Goal: Task Accomplishment & Management: Use online tool/utility

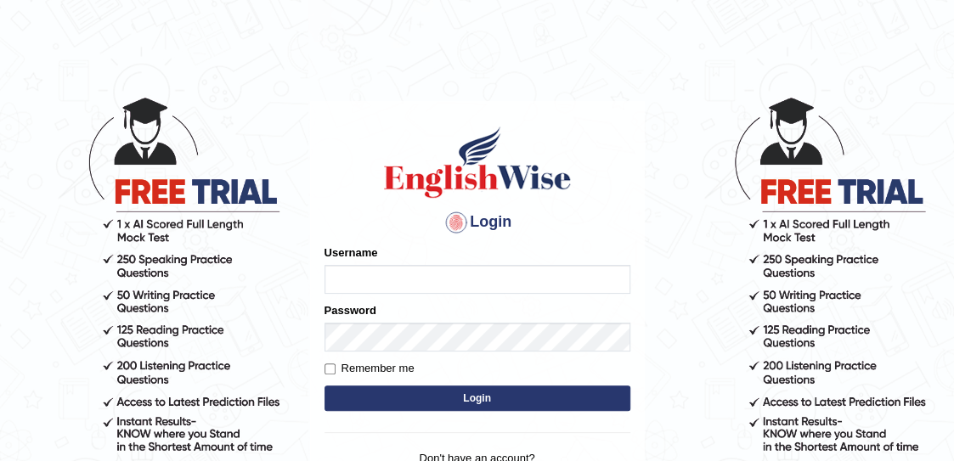
type input "mmr25"
click at [507, 400] on button "Login" at bounding box center [478, 398] width 306 height 25
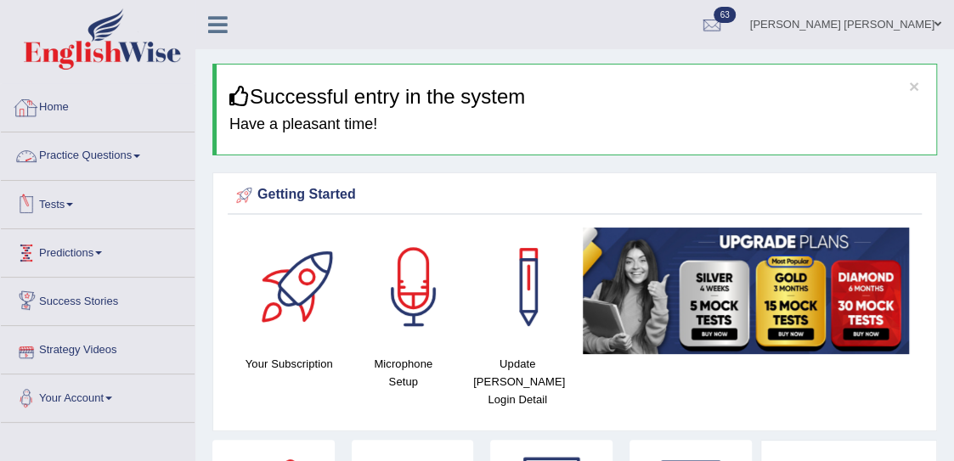
click at [68, 207] on link "Tests" at bounding box center [98, 202] width 194 height 42
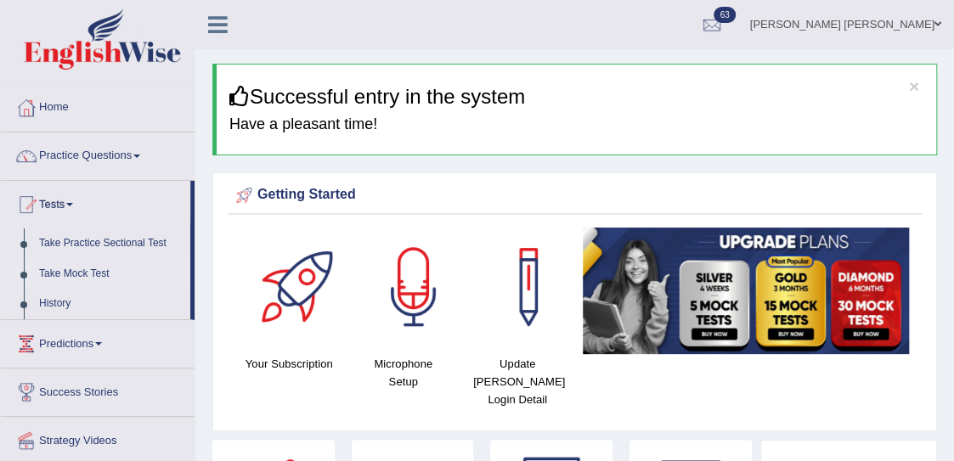
click at [76, 274] on link "Take Mock Test" at bounding box center [110, 274] width 159 height 31
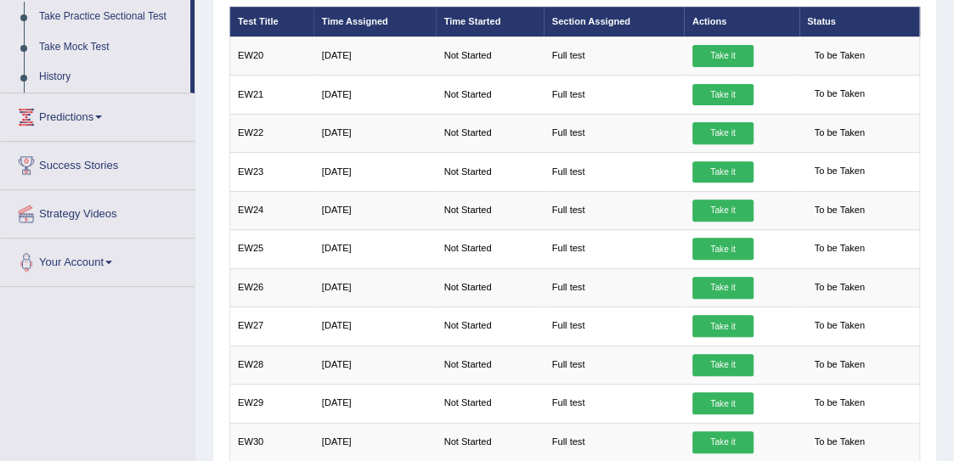
scroll to position [226, 0]
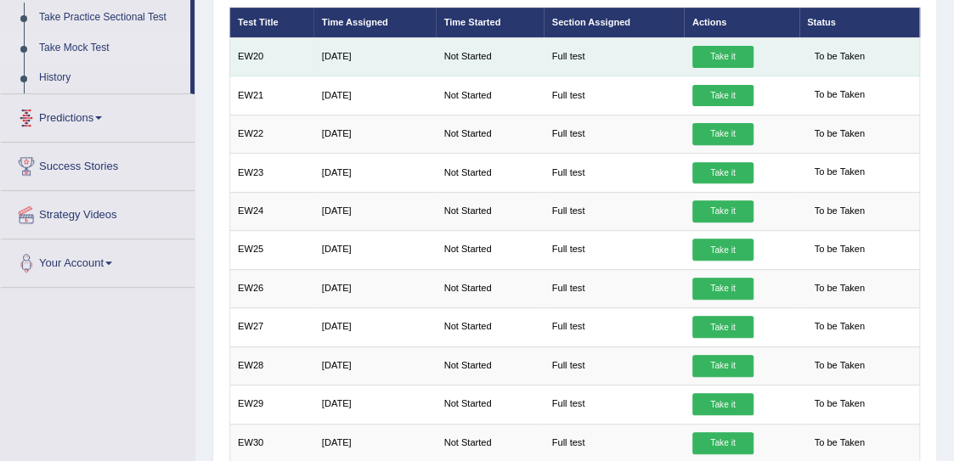
click at [712, 59] on link "Take it" at bounding box center [723, 57] width 61 height 22
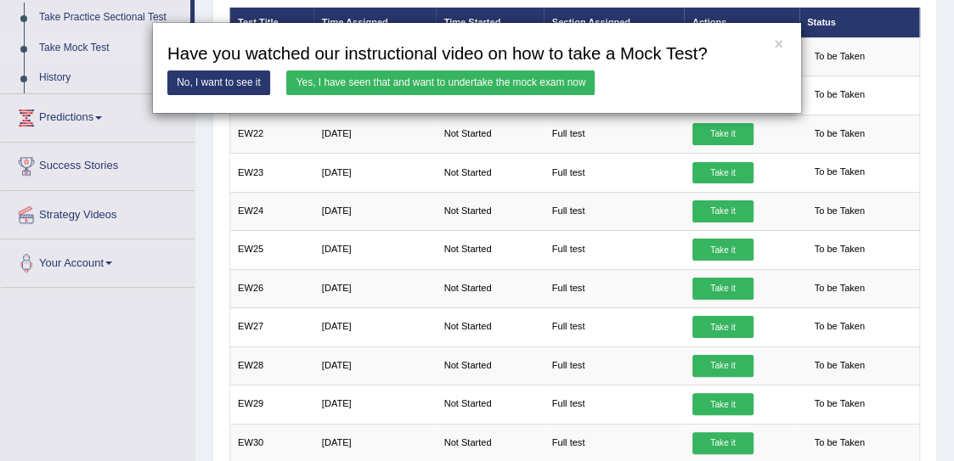
click at [501, 89] on link "Yes, I have seen that and want to undertake the mock exam now" at bounding box center [440, 83] width 309 height 25
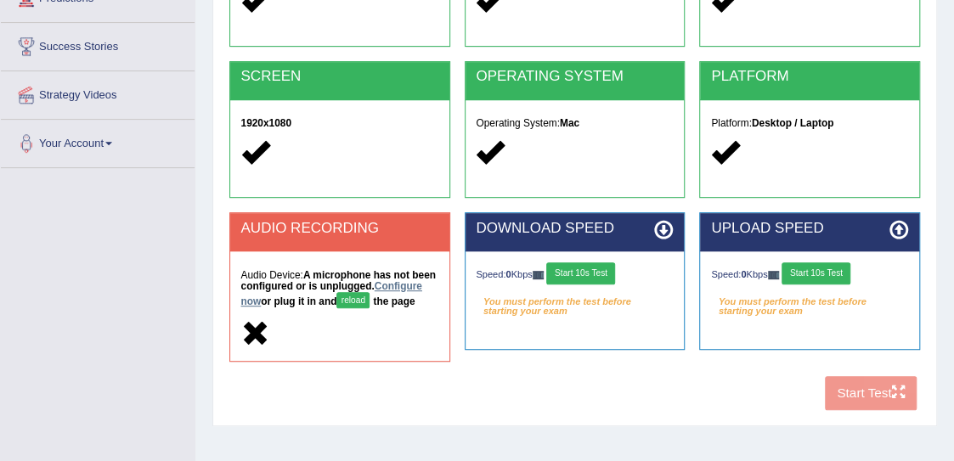
click at [292, 301] on link "Configure now" at bounding box center [331, 293] width 181 height 27
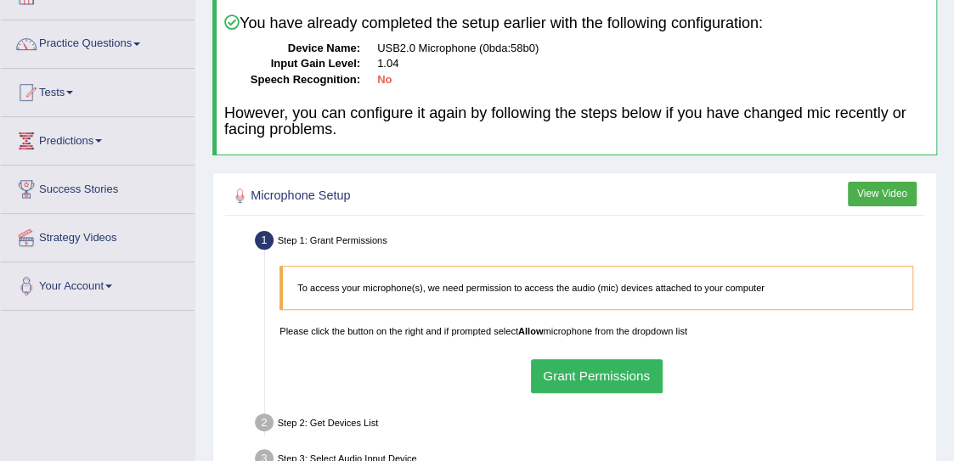
scroll to position [125, 0]
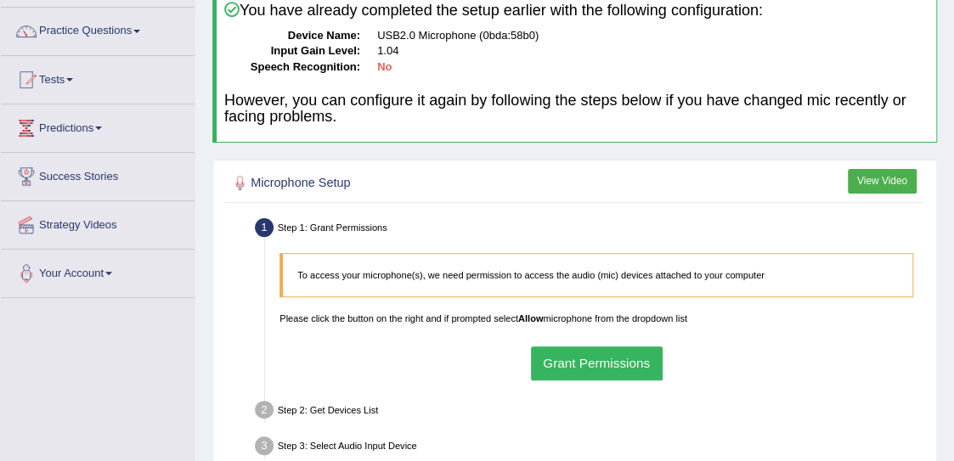
click at [611, 366] on button "Grant Permissions" at bounding box center [597, 363] width 132 height 33
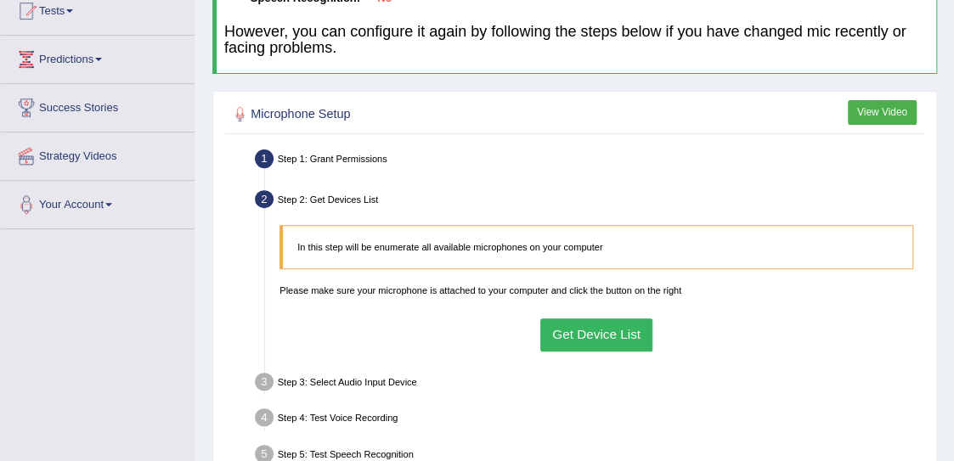
click at [609, 329] on button "Get Device List" at bounding box center [597, 335] width 113 height 33
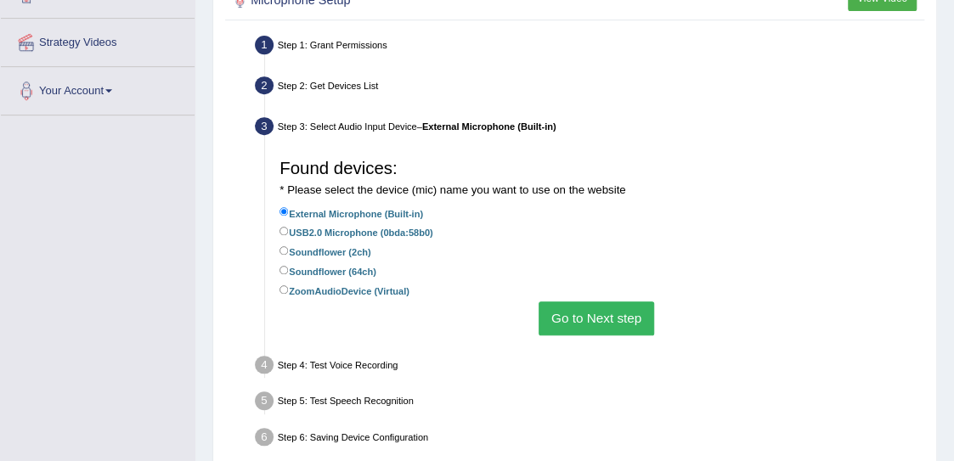
click at [609, 321] on button "Go to Next step" at bounding box center [596, 318] width 115 height 33
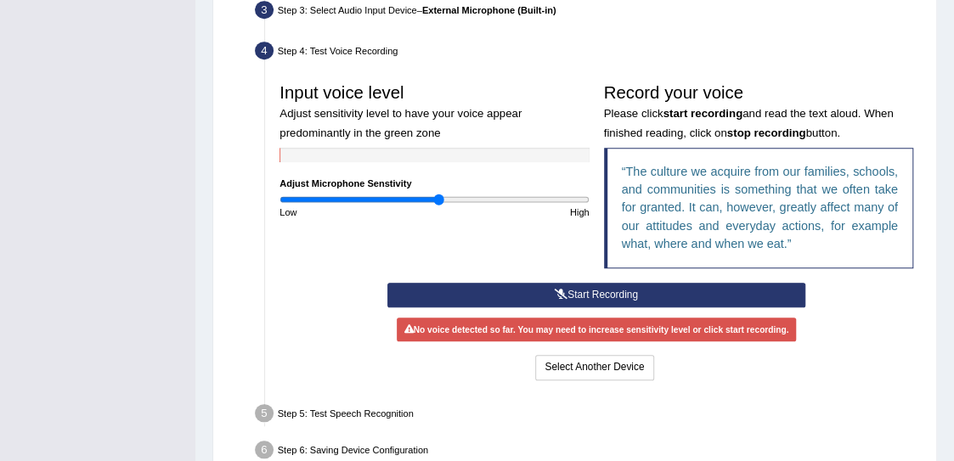
scroll to position [459, 0]
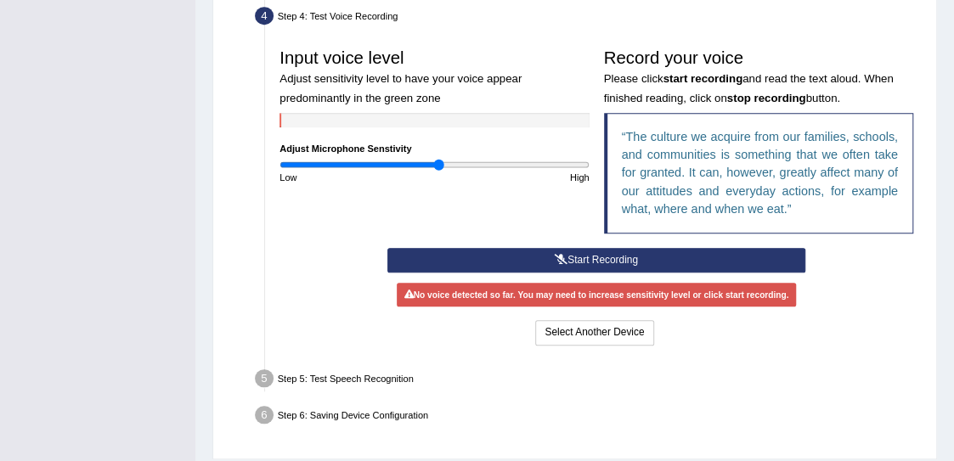
click at [601, 257] on button "Start Recording" at bounding box center [596, 260] width 417 height 25
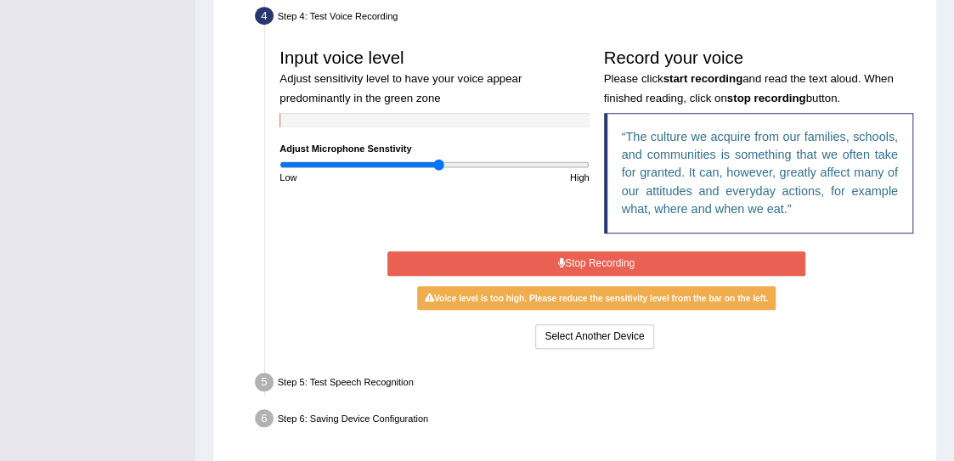
click at [601, 257] on button "Stop Recording" at bounding box center [596, 264] width 417 height 25
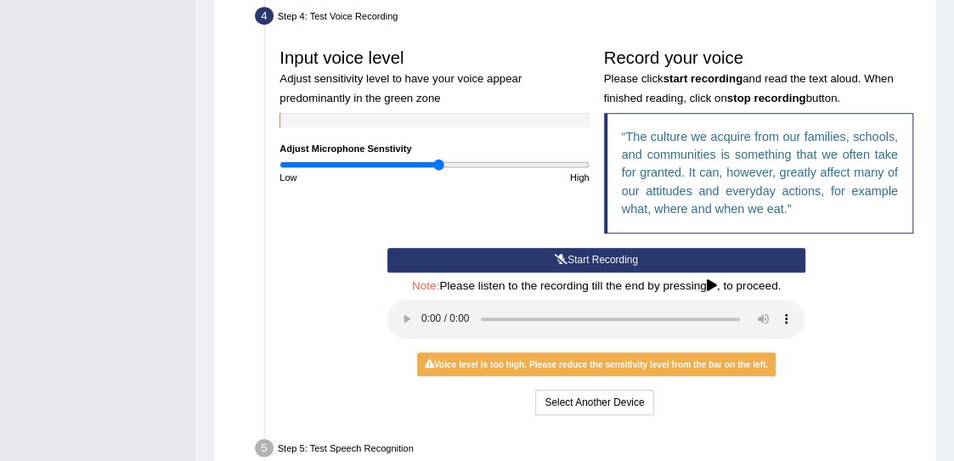
click at [598, 259] on button "Start Recording" at bounding box center [596, 260] width 417 height 25
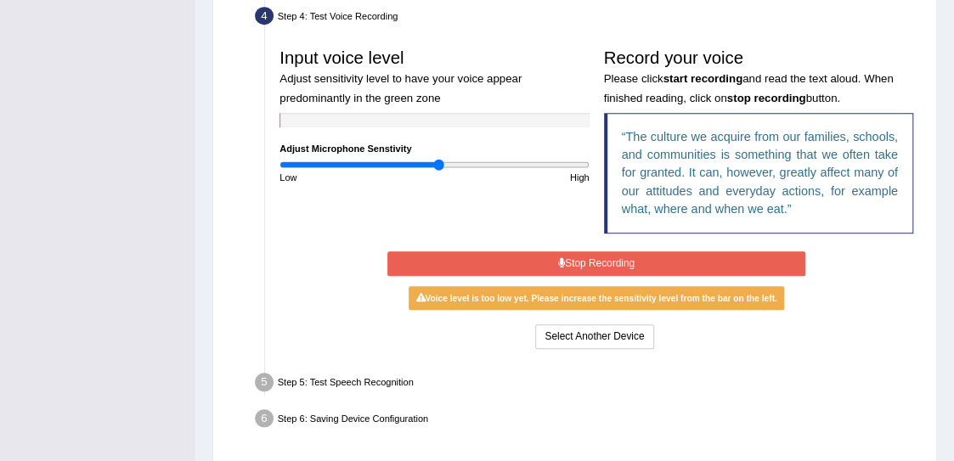
click at [598, 259] on button "Stop Recording" at bounding box center [596, 264] width 417 height 25
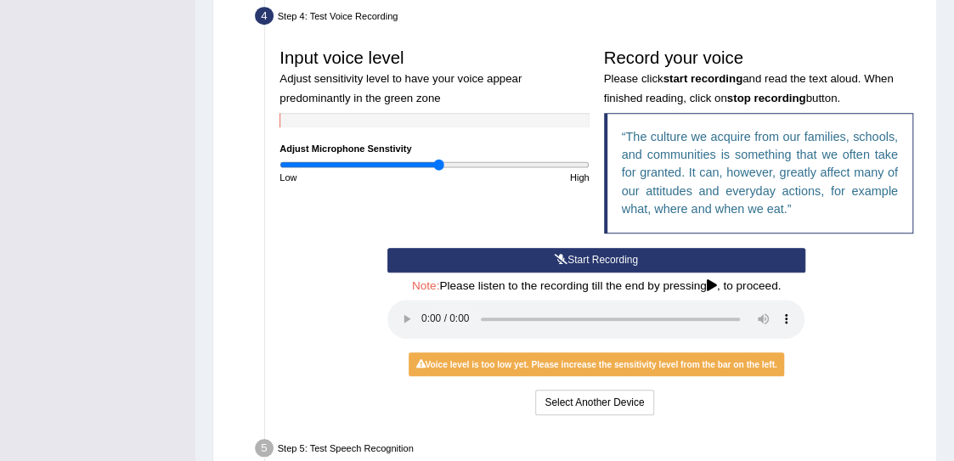
click at [598, 259] on button "Start Recording" at bounding box center [596, 260] width 417 height 25
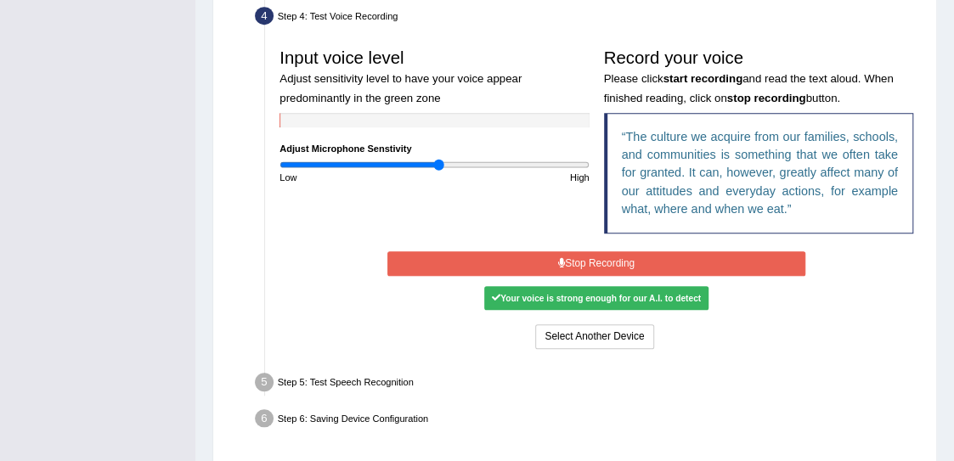
click at [598, 259] on button "Stop Recording" at bounding box center [596, 264] width 417 height 25
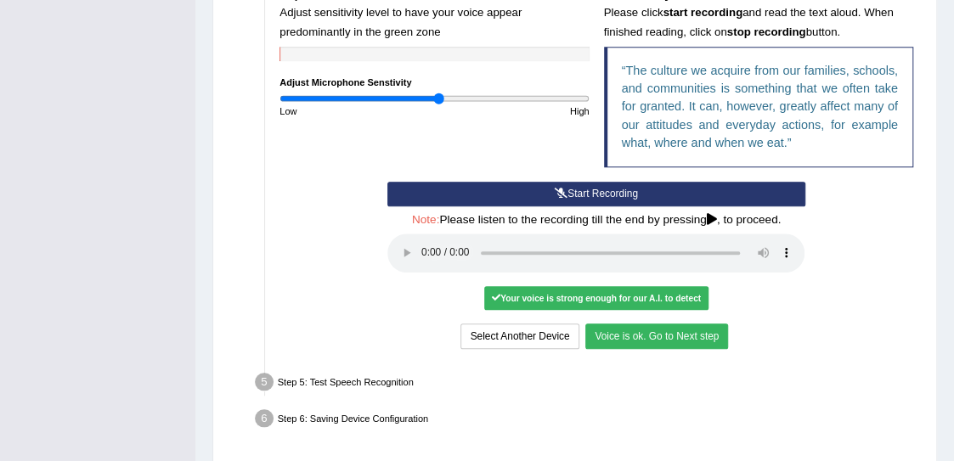
click at [671, 339] on button "Voice is ok. Go to Next step" at bounding box center [657, 336] width 143 height 25
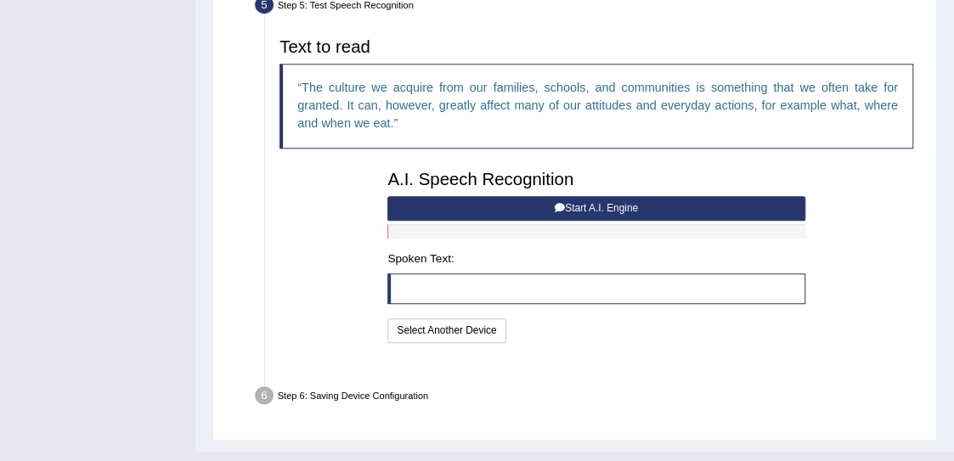
scroll to position [511, 0]
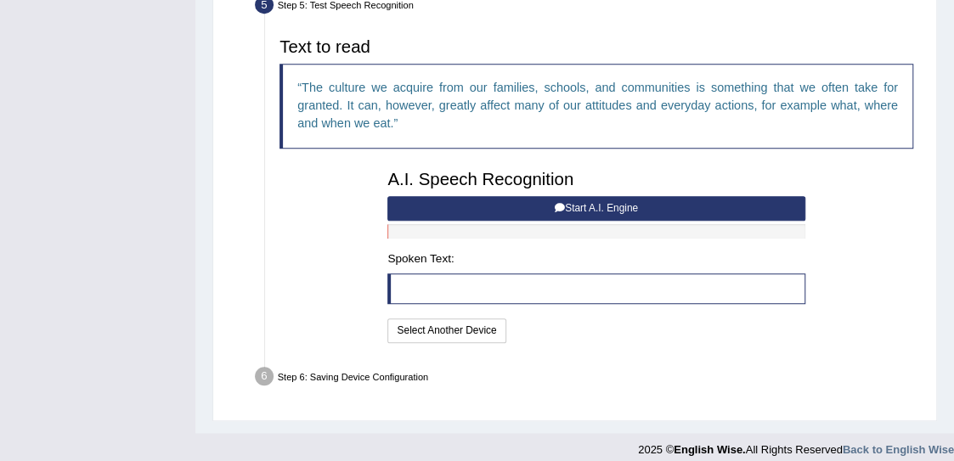
click at [528, 209] on button "Start A.I. Engine" at bounding box center [596, 208] width 417 height 25
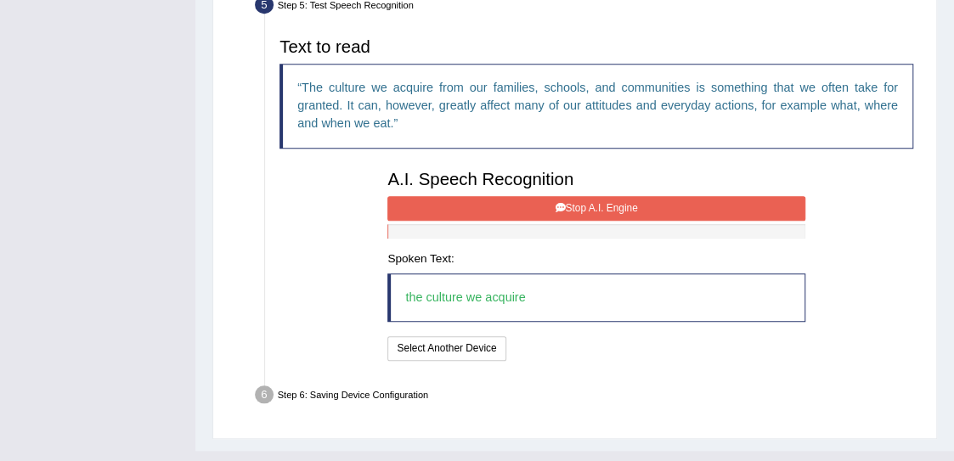
click at [467, 204] on button "Stop A.I. Engine" at bounding box center [596, 208] width 417 height 25
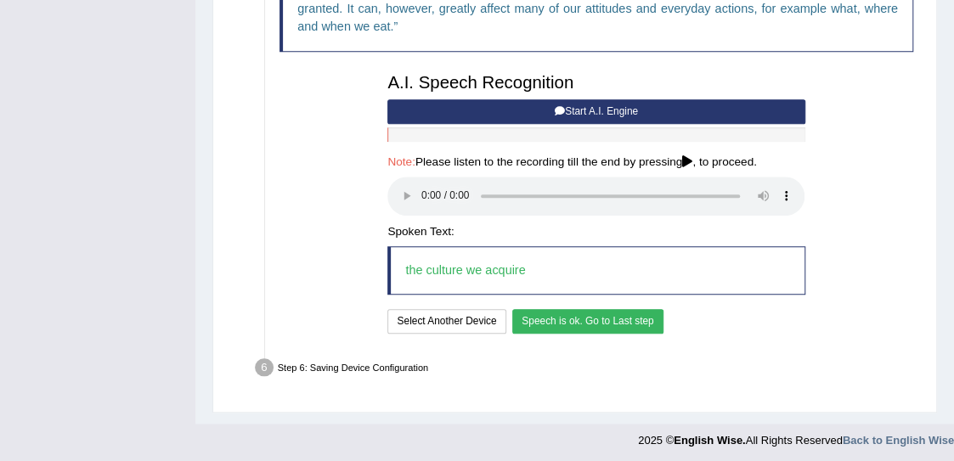
click at [550, 316] on button "Speech is ok. Go to Last step" at bounding box center [587, 321] width 151 height 25
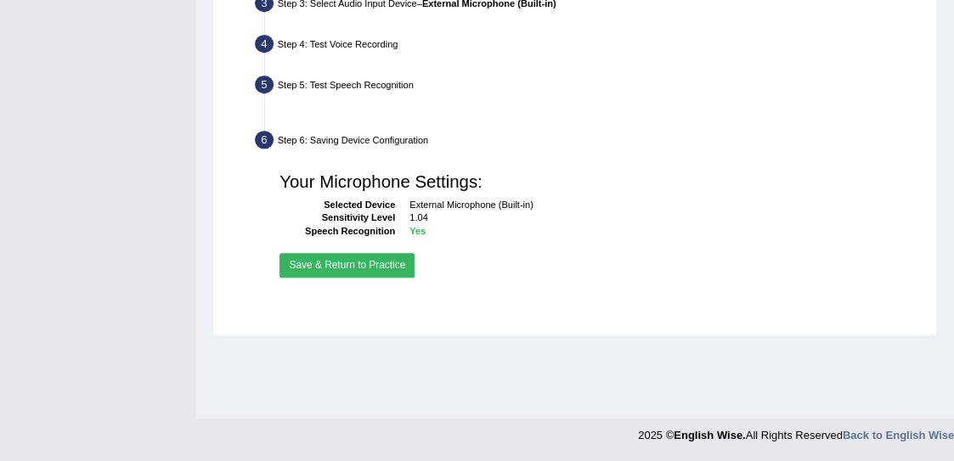
scroll to position [430, 0]
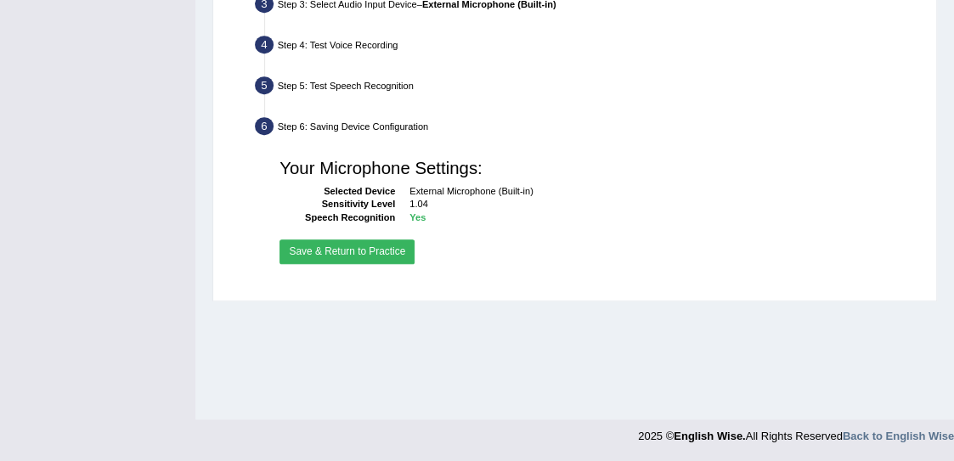
click at [387, 247] on button "Save & Return to Practice" at bounding box center [347, 252] width 135 height 25
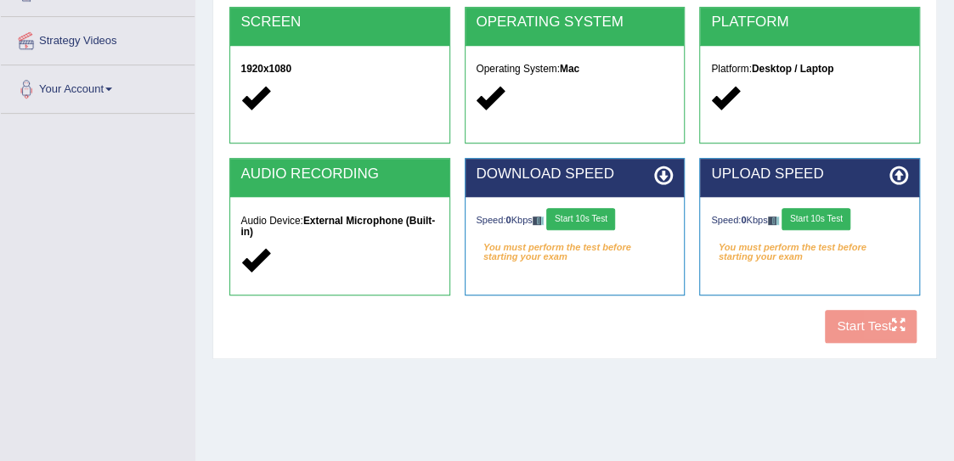
click at [604, 223] on button "Start 10s Test" at bounding box center [580, 219] width 69 height 22
click at [807, 213] on button "Start 10s Test" at bounding box center [816, 219] width 69 height 22
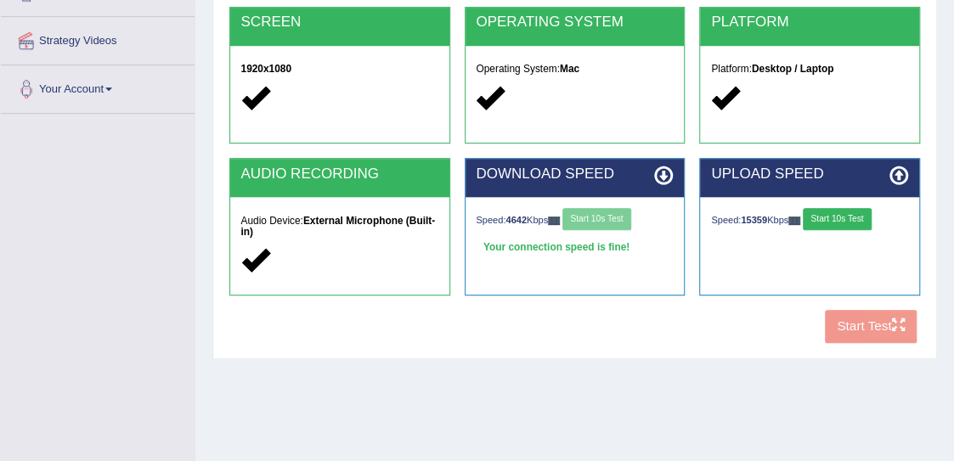
scroll to position [310, 0]
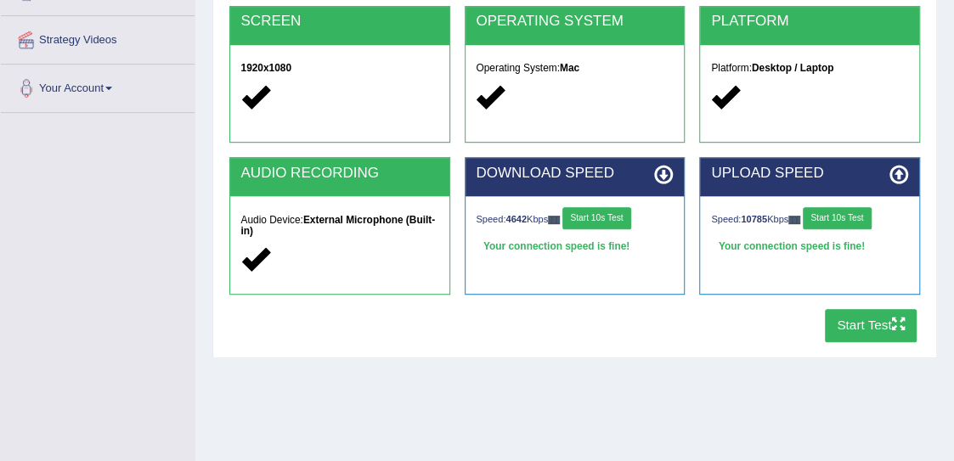
click at [862, 324] on button "Start Test" at bounding box center [871, 325] width 93 height 33
